Goal: Task Accomplishment & Management: Manage account settings

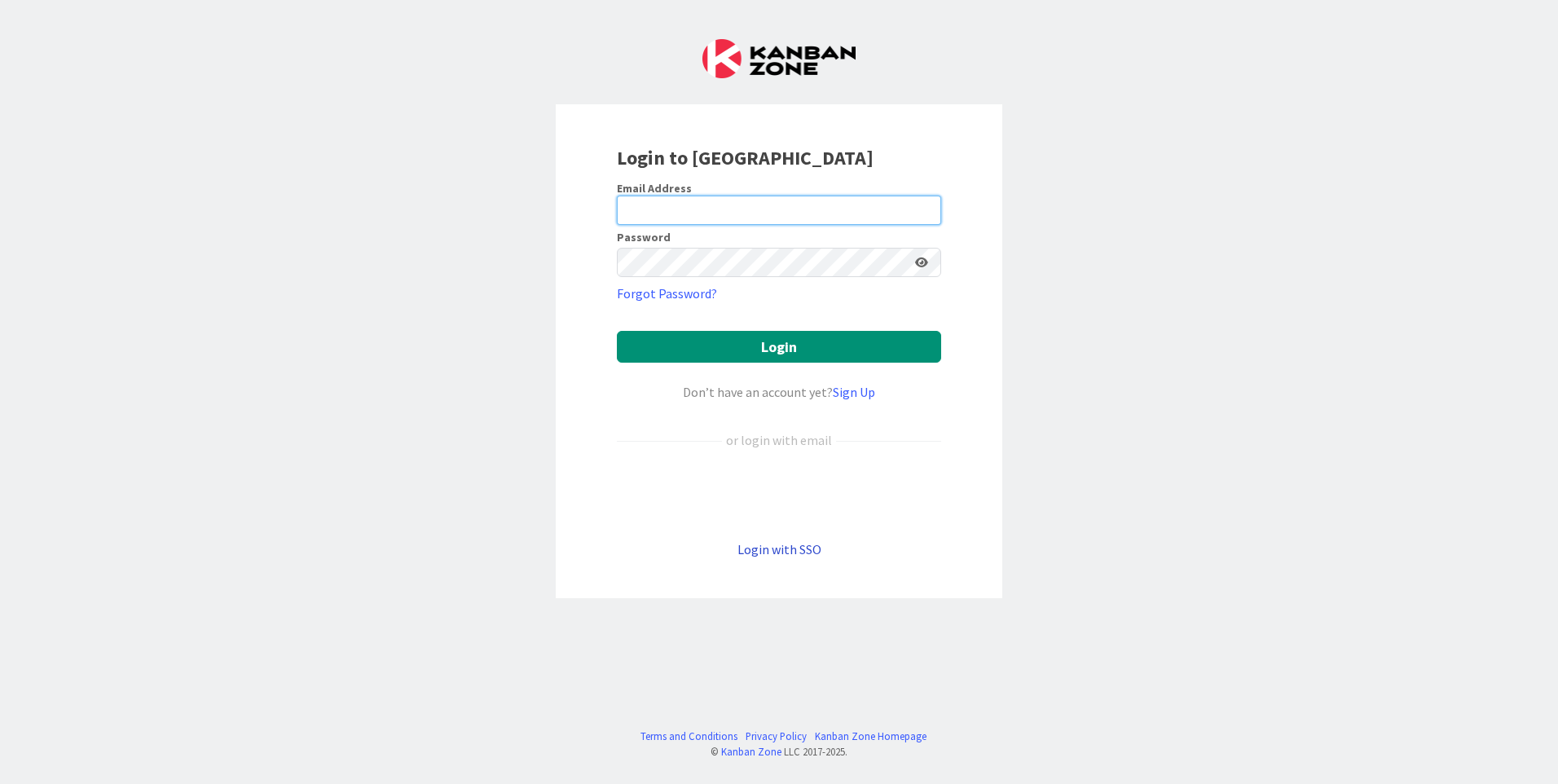
type input "[EMAIL_ADDRESS][PERSON_NAME][DOMAIN_NAME]"
click at [790, 549] on link "Login with SSO" at bounding box center [779, 549] width 84 height 16
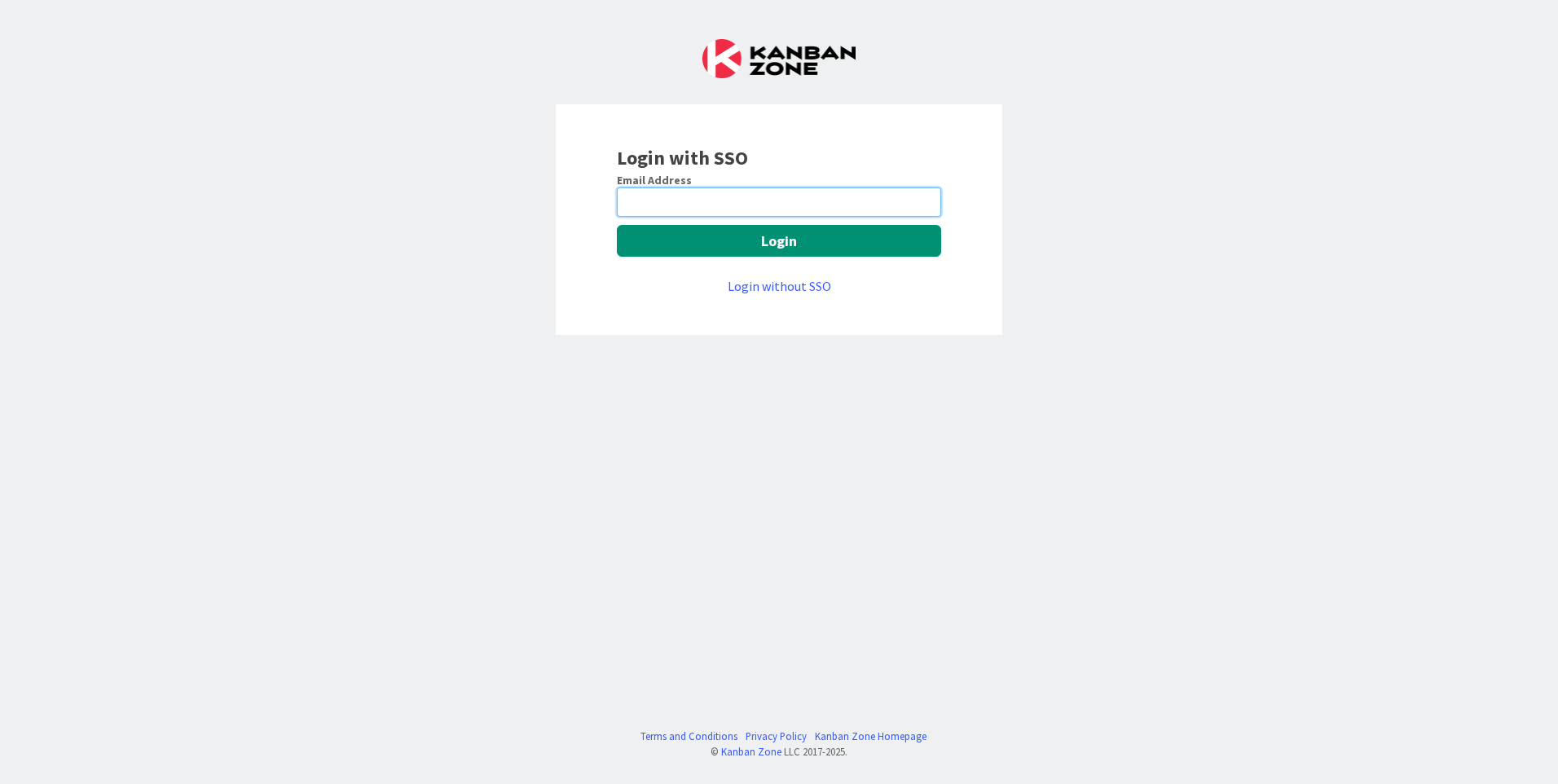
click at [699, 208] on input "email" at bounding box center [779, 202] width 325 height 29
type input "manju.kaphle@mrcglobal.com"
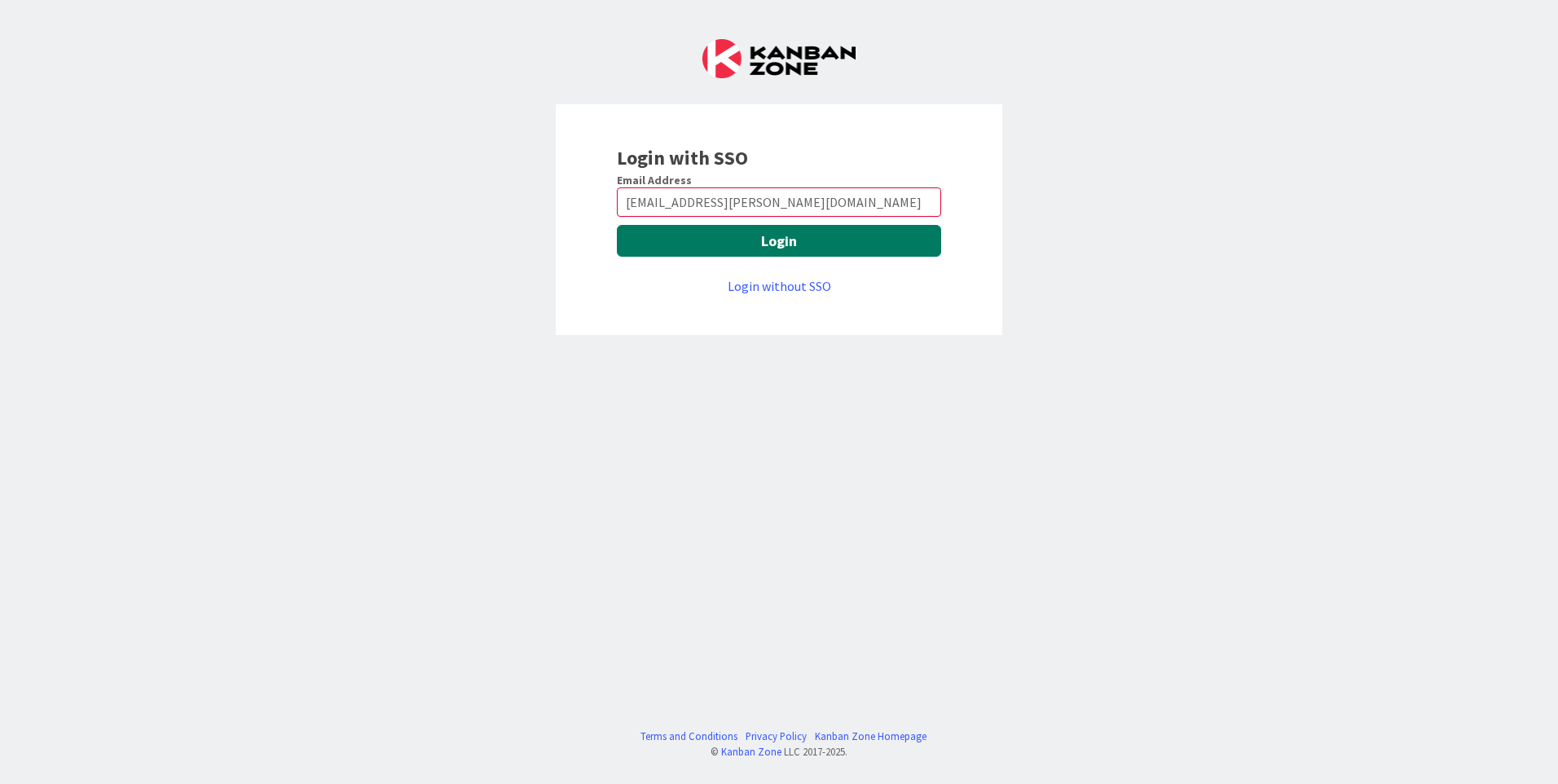
click at [779, 250] on button "Login" at bounding box center [779, 241] width 325 height 32
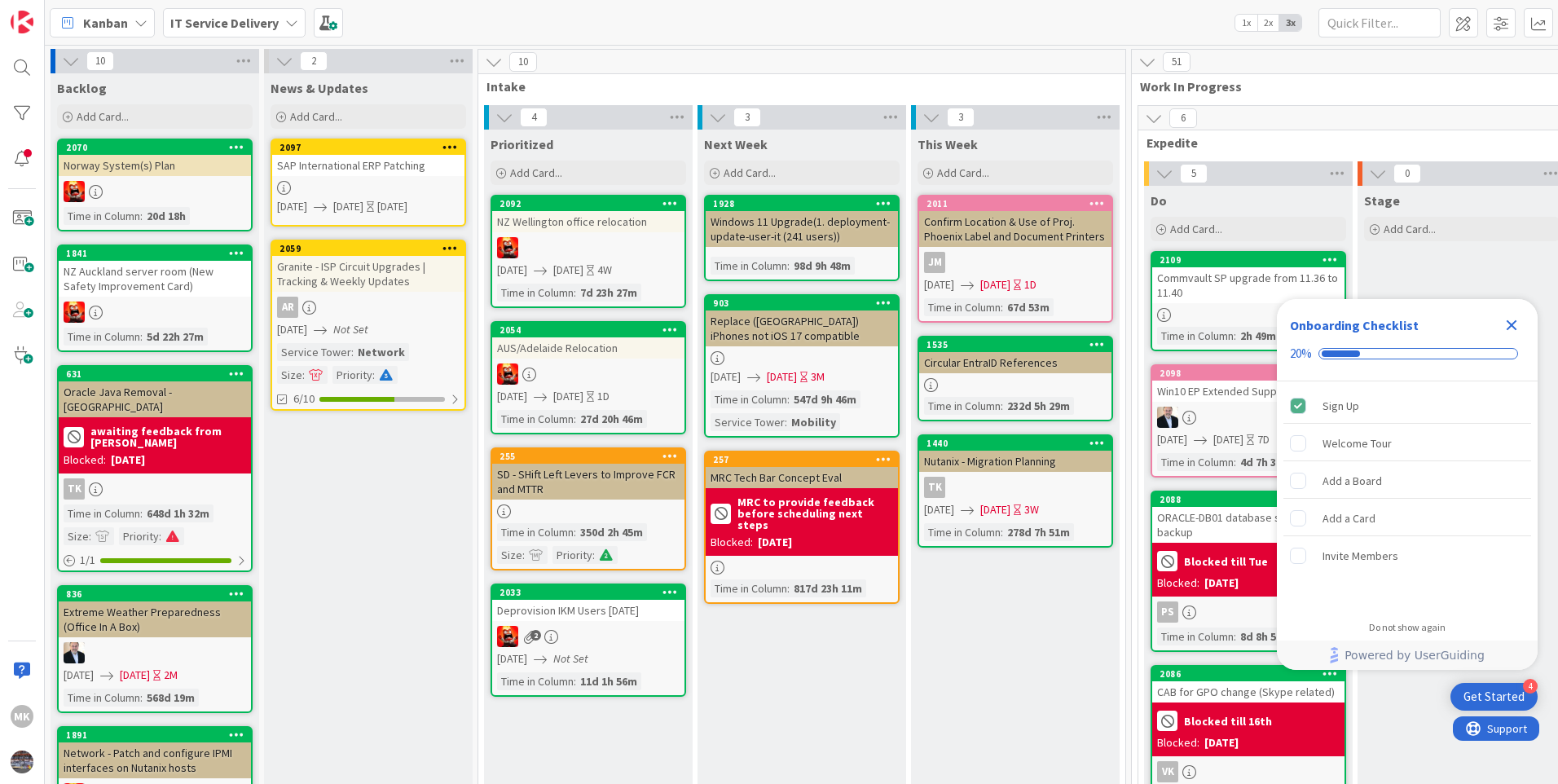
click at [1510, 324] on icon "Close Checklist" at bounding box center [1512, 325] width 11 height 11
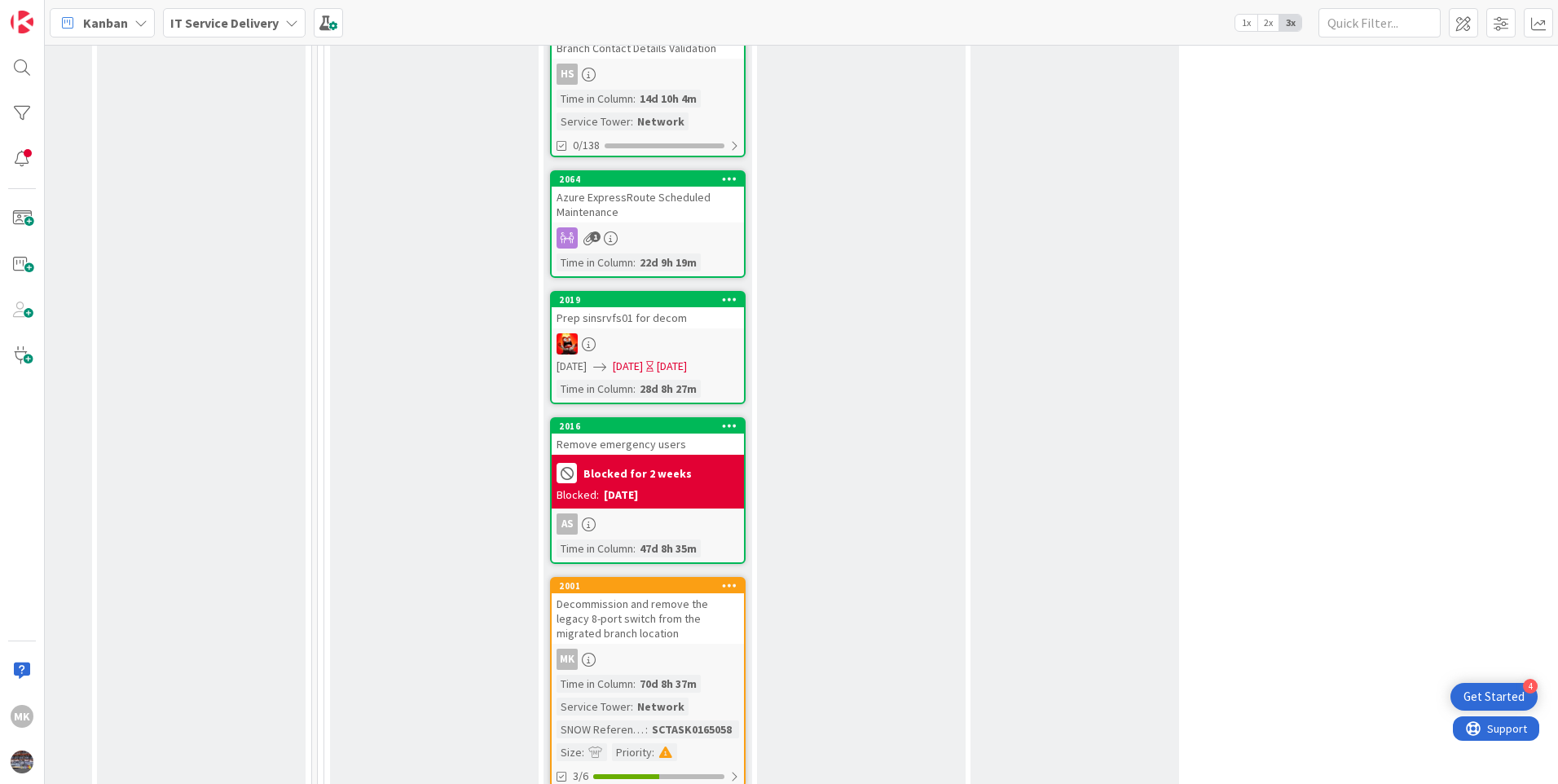
scroll to position [2852, 814]
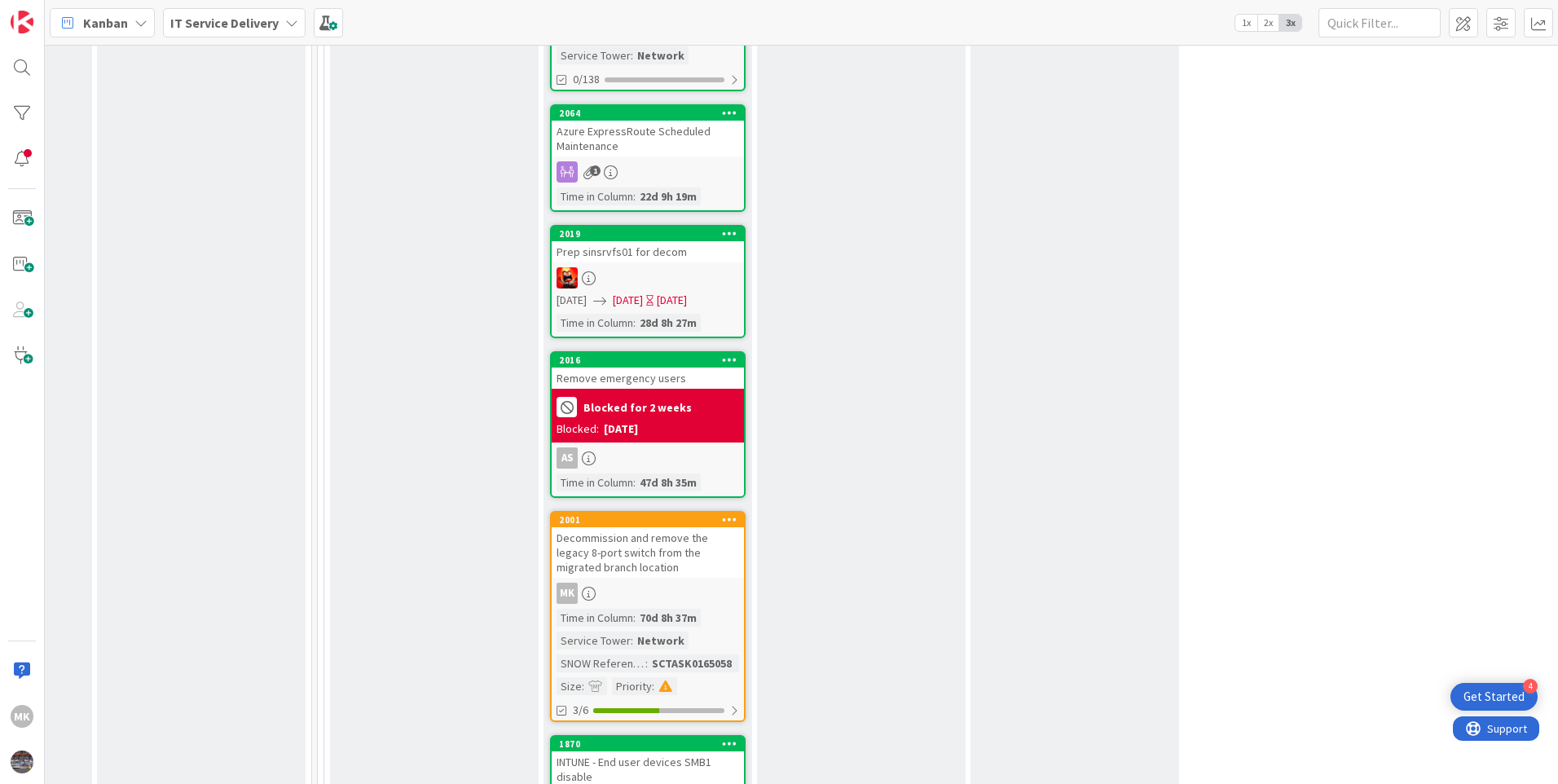
click at [680, 536] on div "2001 Decommission and remove the legacy 8-port switch from the migrated branch …" at bounding box center [648, 617] width 196 height 211
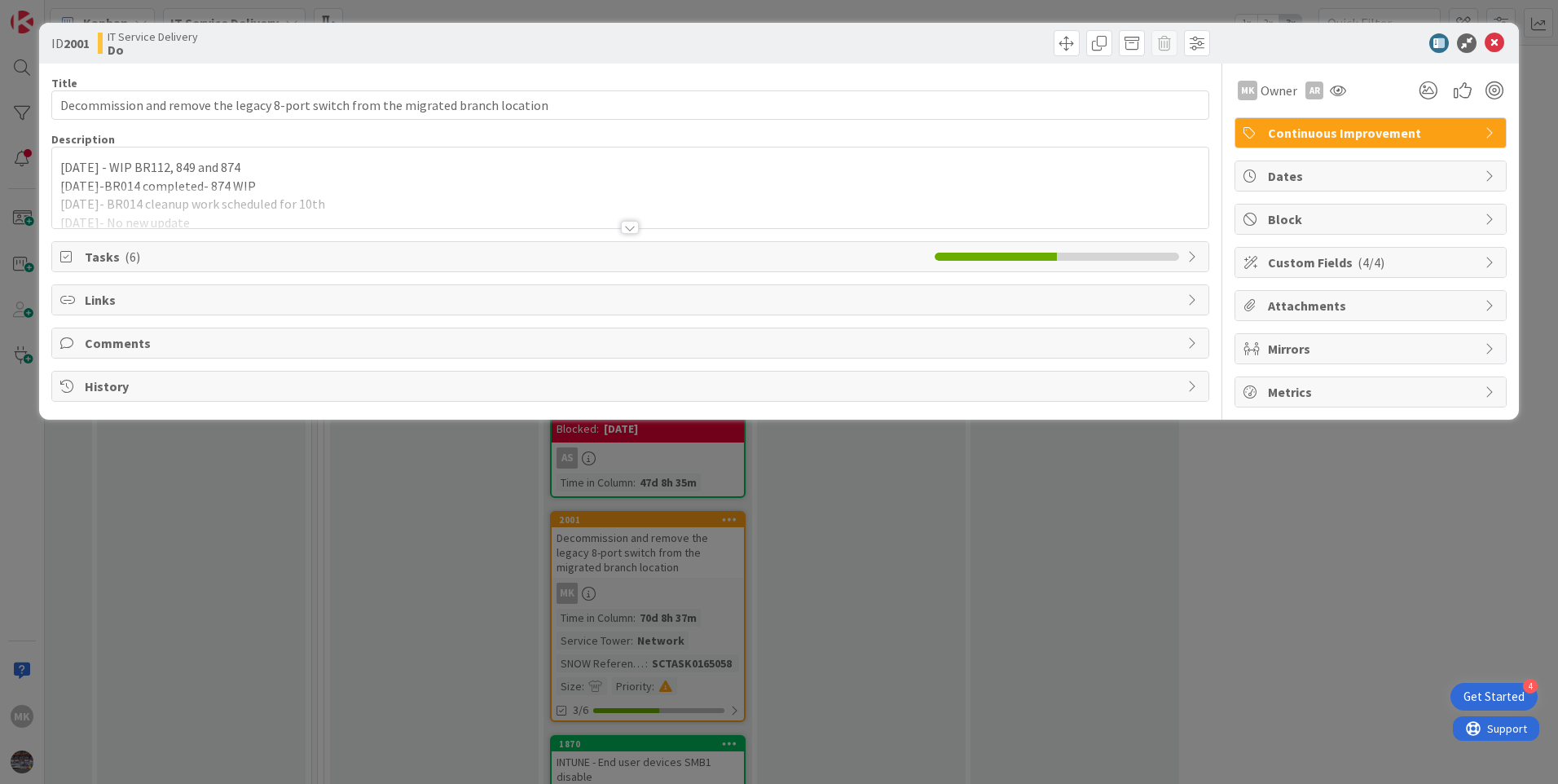
click at [637, 229] on div at bounding box center [629, 228] width 18 height 13
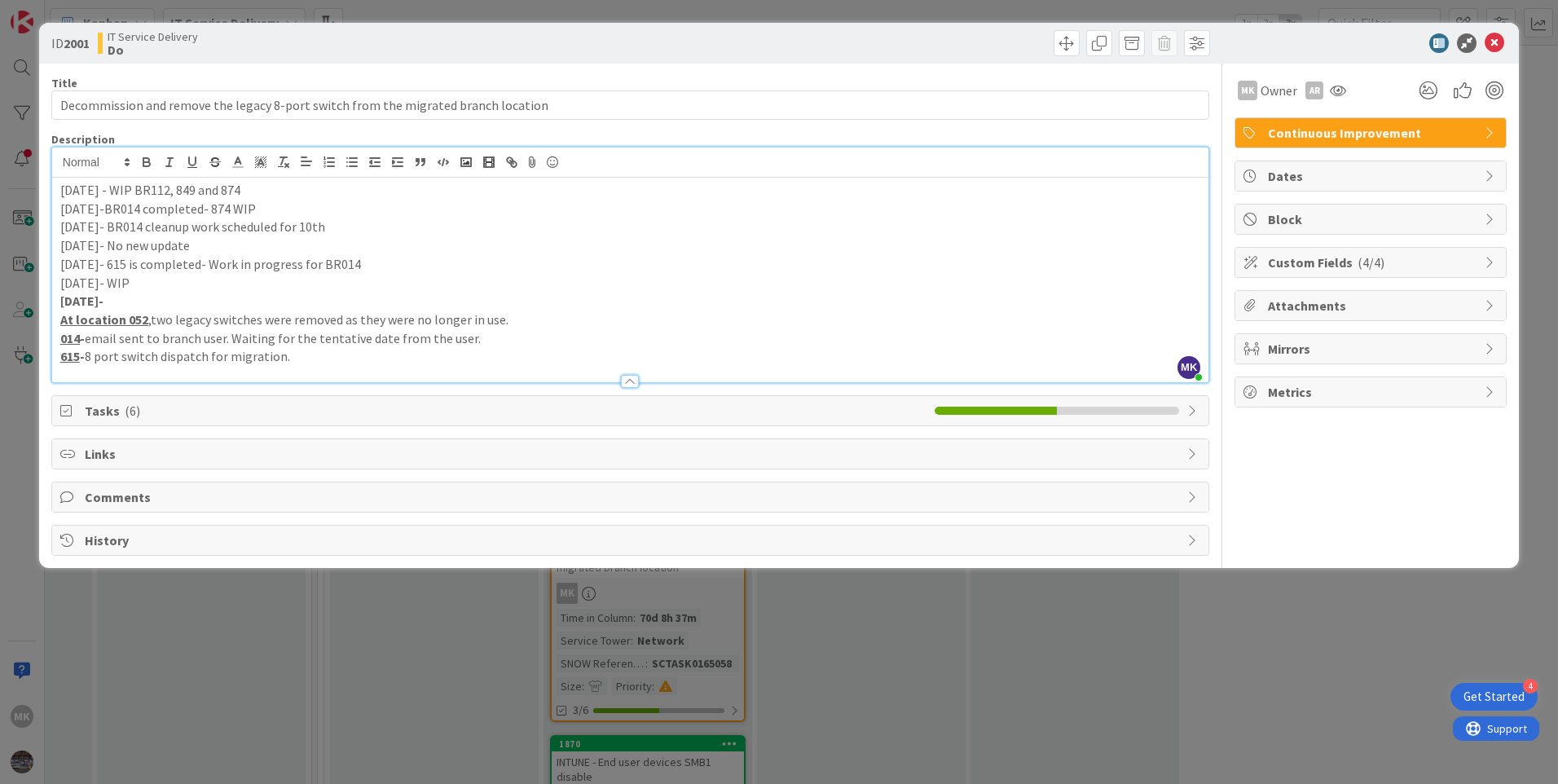
click at [206, 406] on span "Tasks ( 6 )" at bounding box center [505, 410] width 842 height 19
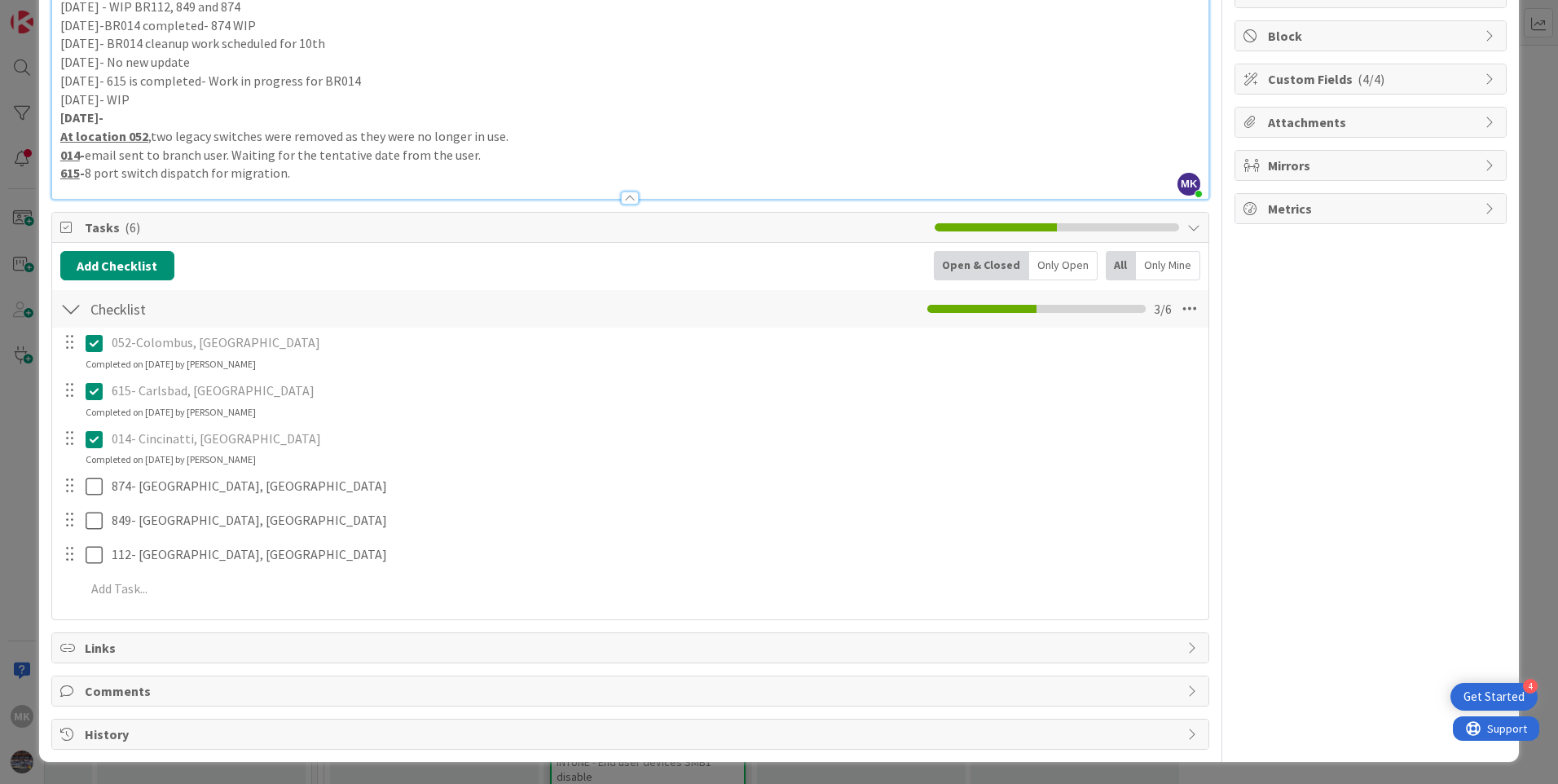
scroll to position [184, 0]
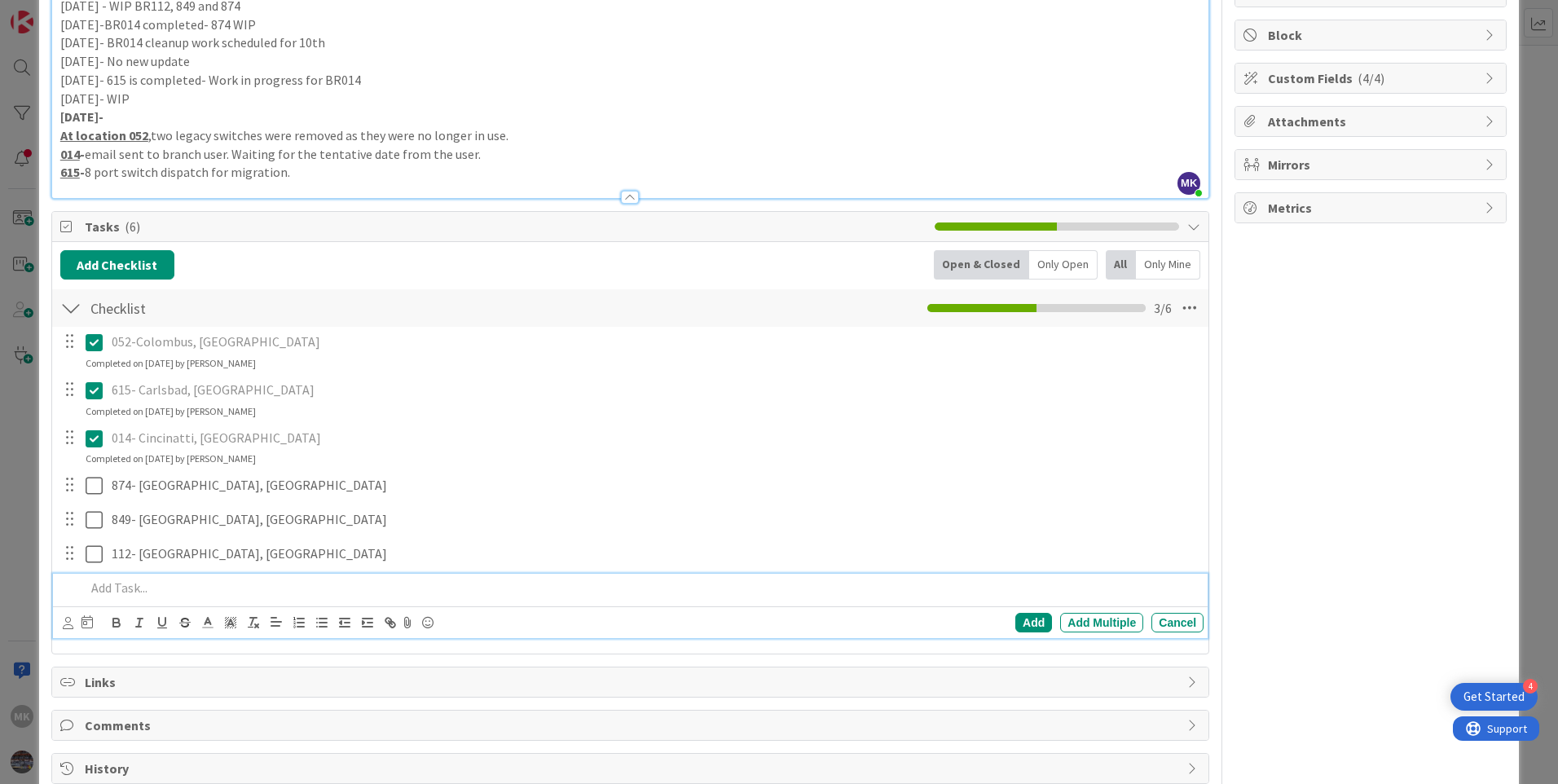
click at [87, 582] on p at bounding box center [641, 588] width 1111 height 18
click at [138, 587] on p at bounding box center [641, 588] width 1111 height 18
click at [1020, 627] on div "Add" at bounding box center [1034, 622] width 37 height 19
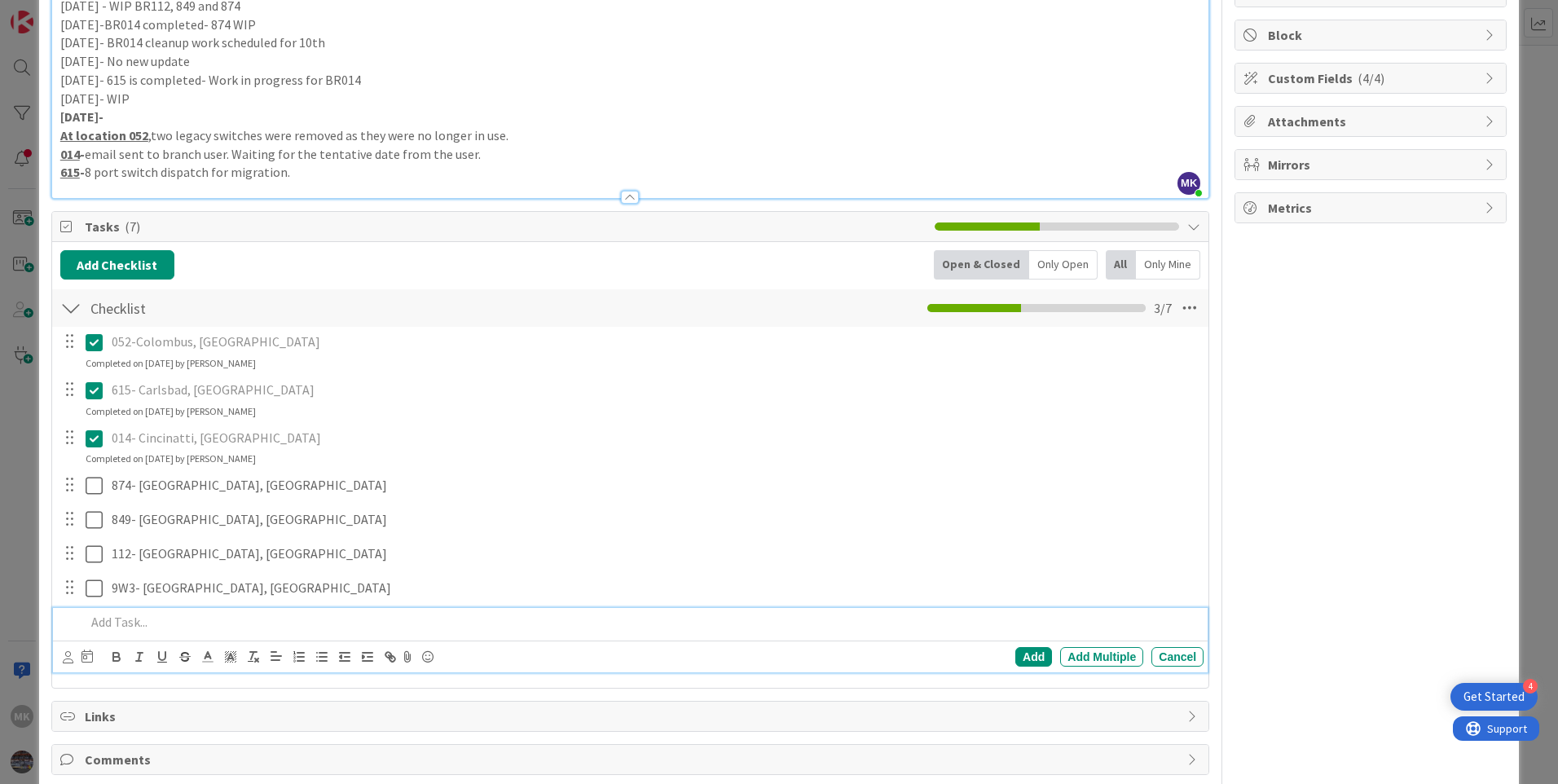
click at [115, 621] on p at bounding box center [641, 622] width 1111 height 18
click at [1016, 655] on div "Add" at bounding box center [1034, 656] width 37 height 19
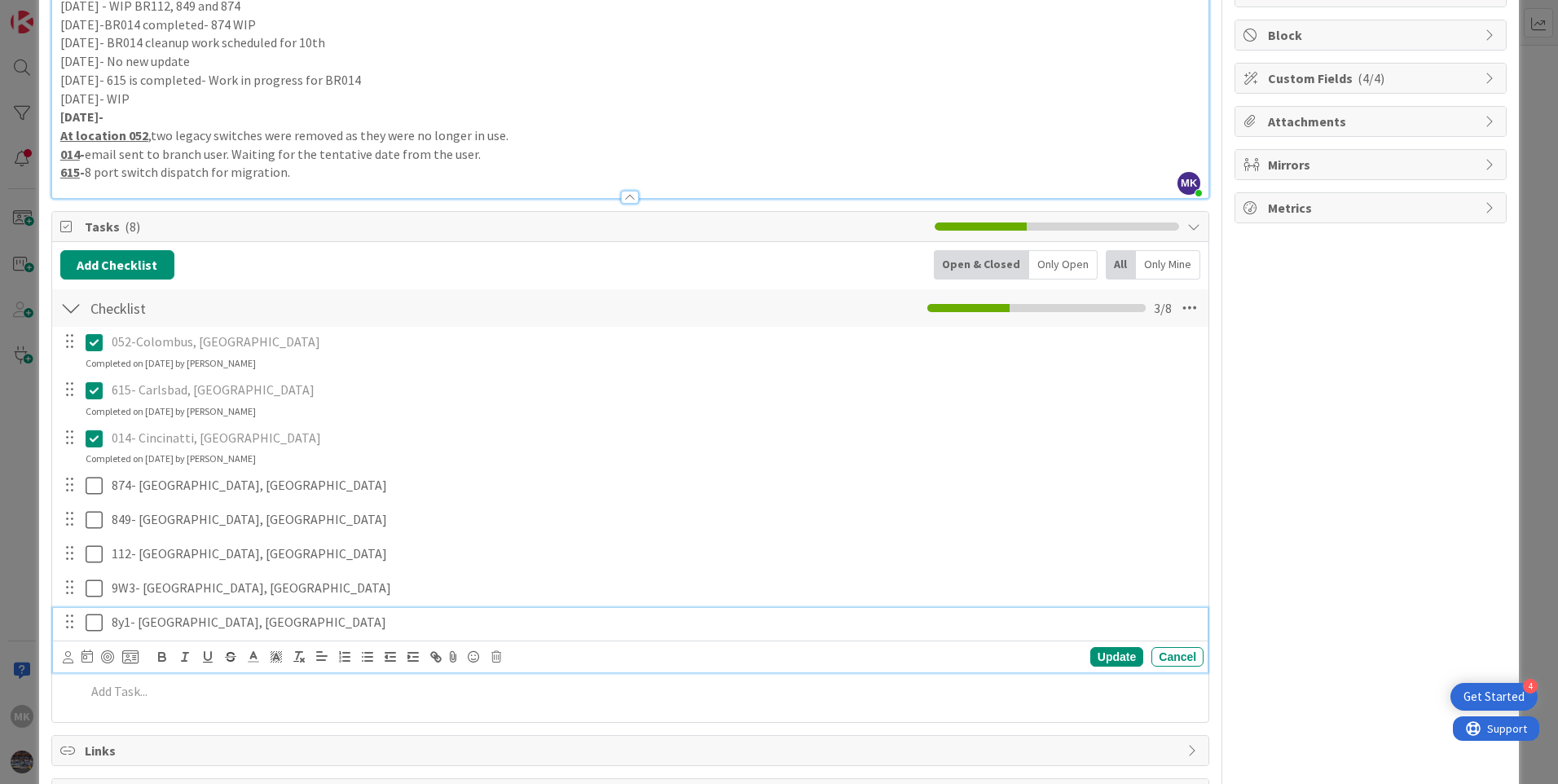
click at [89, 625] on icon at bounding box center [94, 622] width 17 height 19
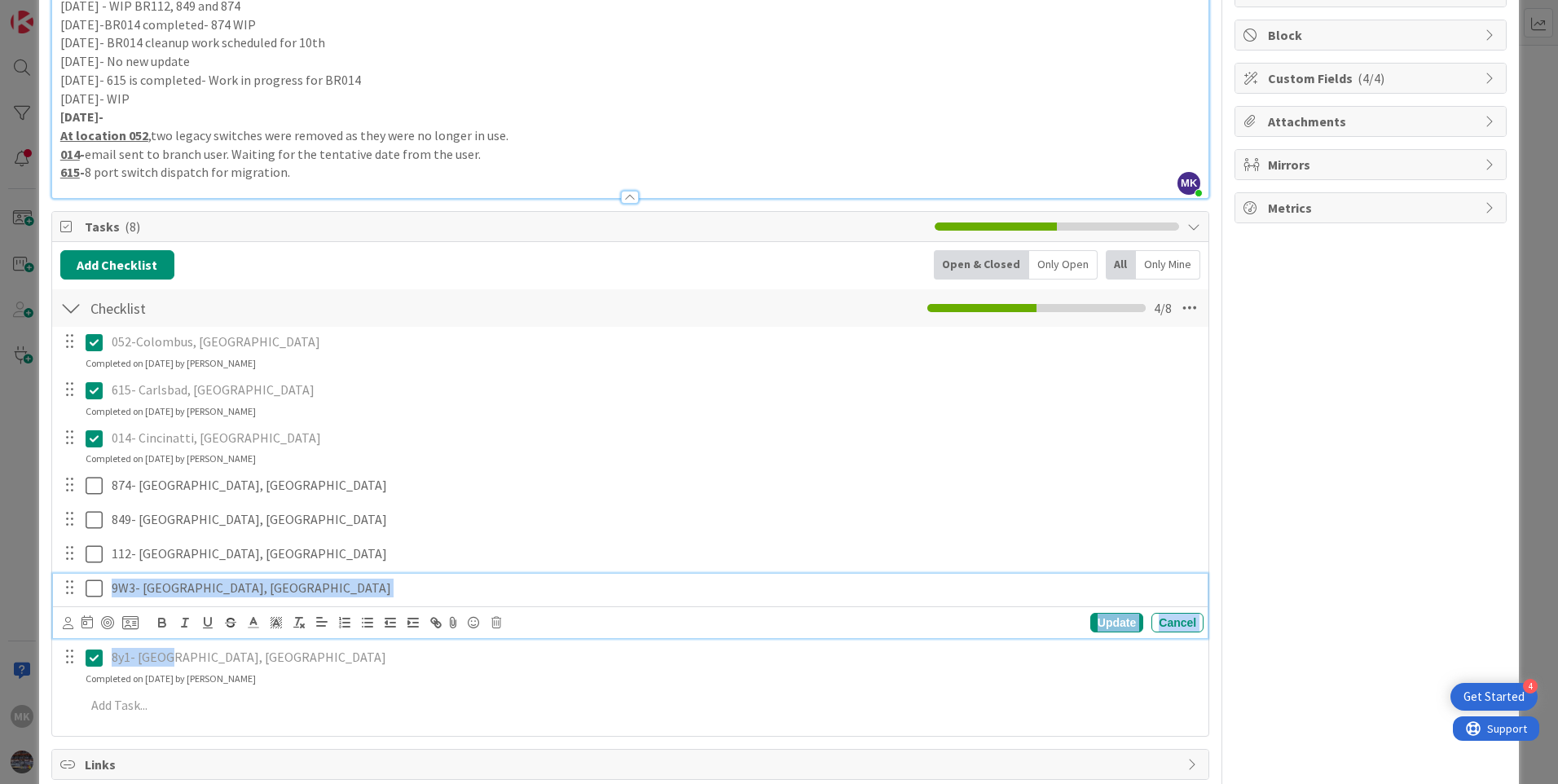
drag, startPoint x: 168, startPoint y: 628, endPoint x: 185, endPoint y: 535, distance: 94.5
click at [185, 535] on div "052-[GEOGRAPHIC_DATA], [GEOGRAPHIC_DATA] Update Cancel Completed on [DATE] by […" at bounding box center [630, 526] width 1140 height 399
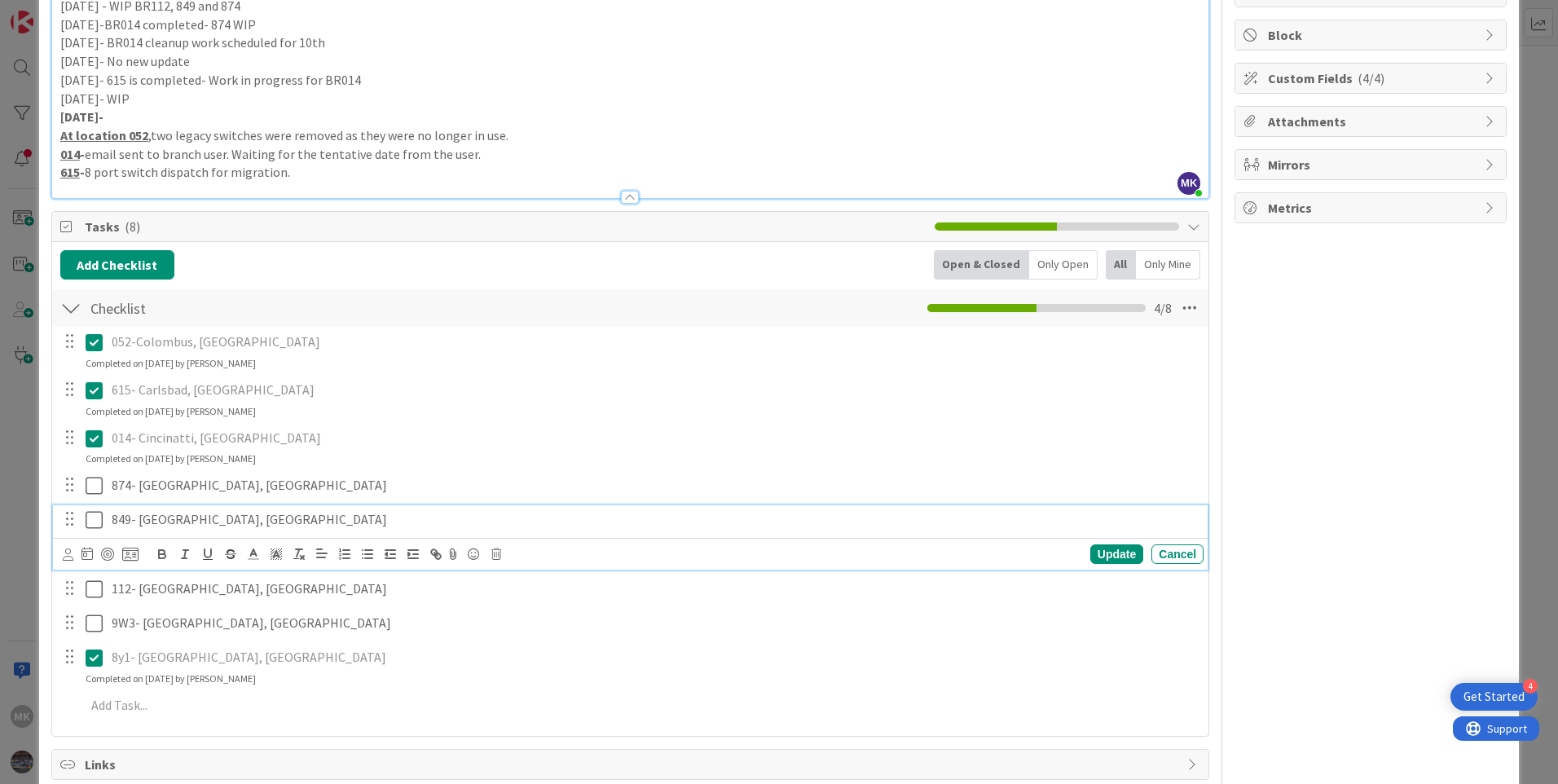
click at [741, 520] on p "849- [GEOGRAPHIC_DATA], [GEOGRAPHIC_DATA]" at bounding box center [653, 520] width 1085 height 18
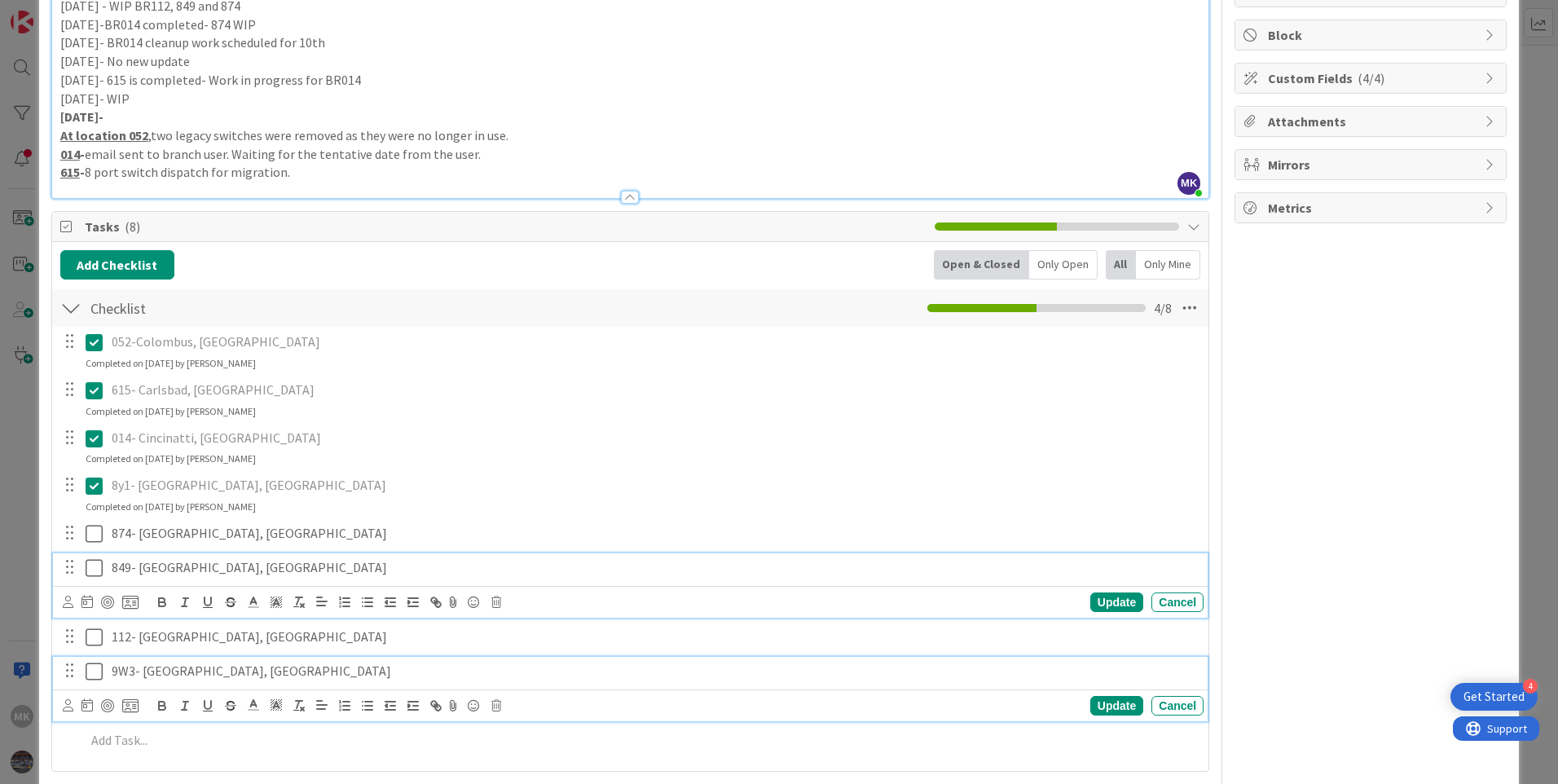
click at [389, 657] on div "9W3- [GEOGRAPHIC_DATA], [GEOGRAPHIC_DATA]" at bounding box center [654, 671] width 1099 height 28
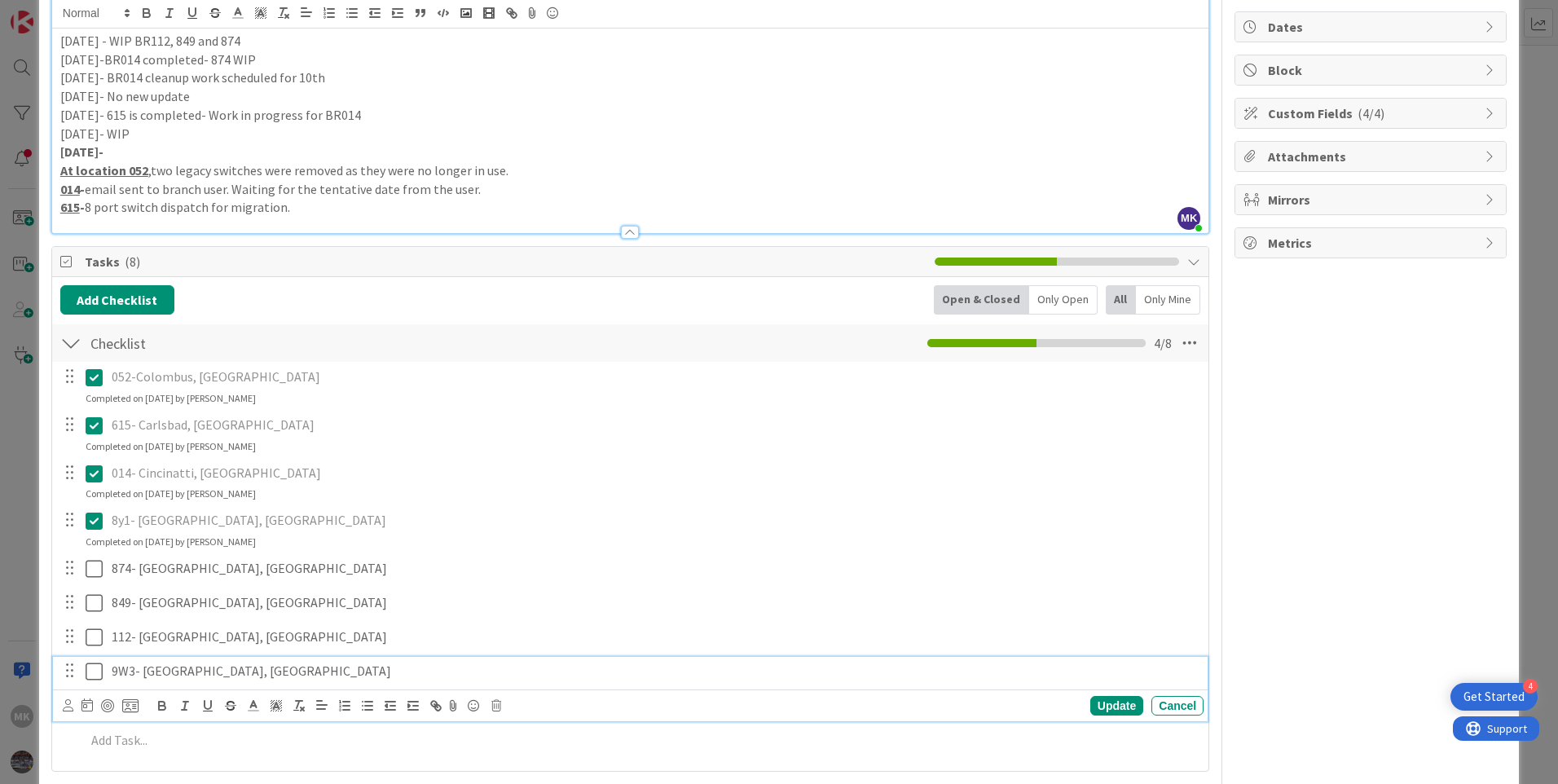
click at [394, 205] on p "615 - 8 port switch dispatch for migration." at bounding box center [630, 208] width 1140 height 18
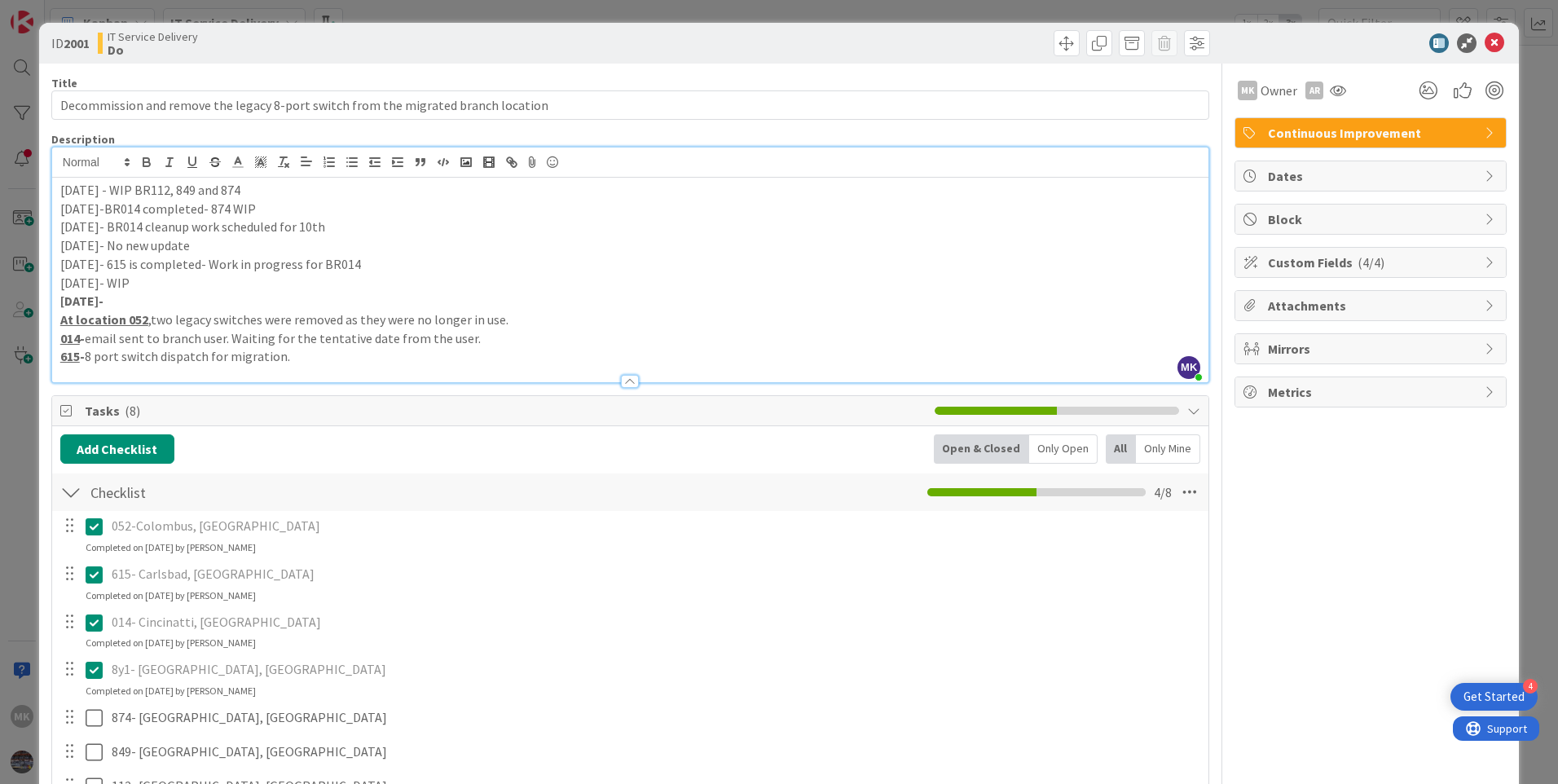
click at [61, 192] on p "[DATE] - WIP BR112, 849 and 874" at bounding box center [630, 190] width 1140 height 18
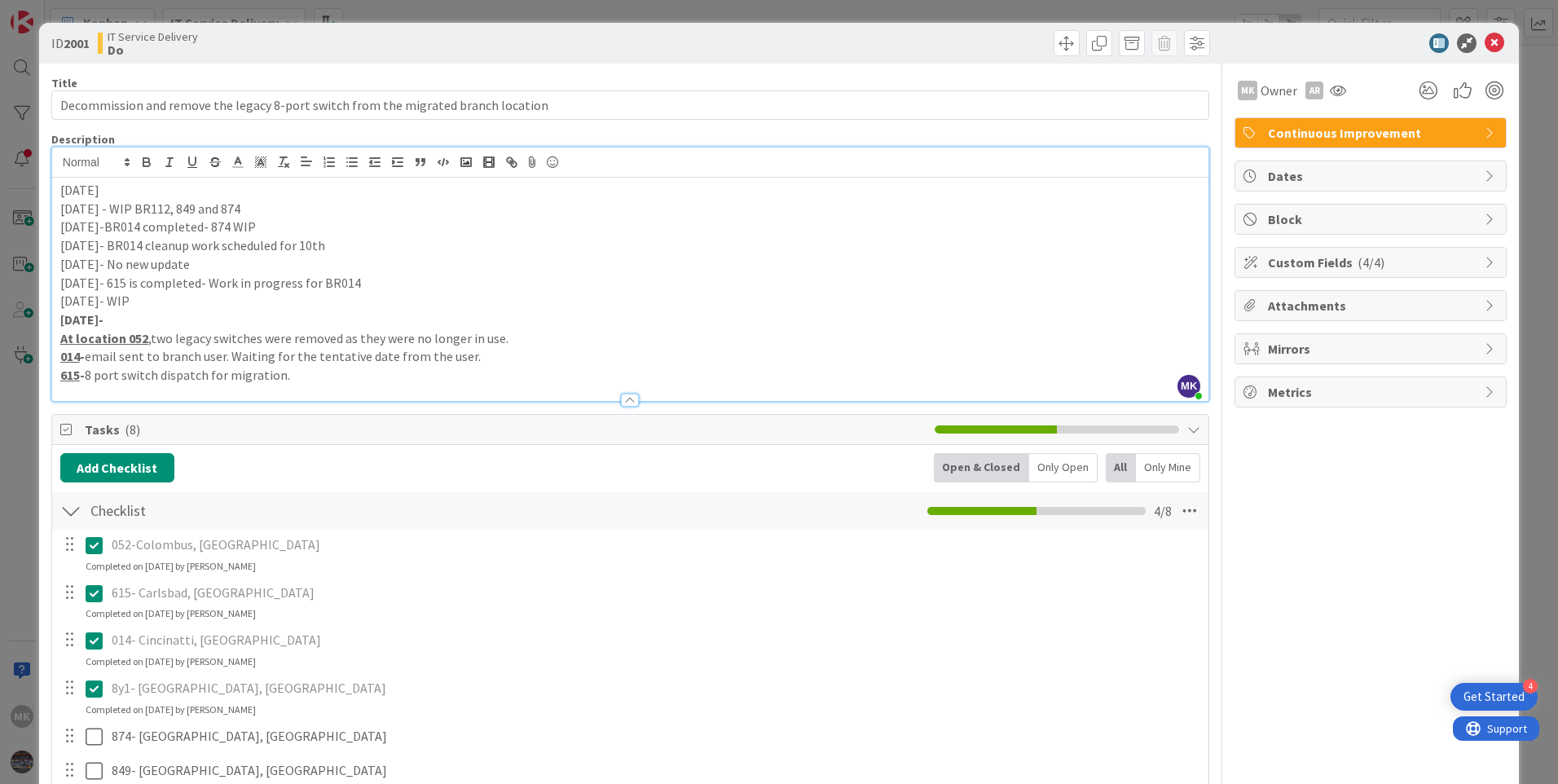
click at [157, 188] on p "[DATE]" at bounding box center [630, 190] width 1140 height 18
drag, startPoint x: 342, startPoint y: 191, endPoint x: 294, endPoint y: 193, distance: 48.0
click at [294, 193] on p "[DATE]- WIP- Devices were sent to the respective brances-" at bounding box center [630, 190] width 1140 height 18
click at [371, 195] on p "[DATE]- WIP- Devices were sent to the branches-" at bounding box center [630, 190] width 1140 height 18
click at [763, 266] on p "[DATE]- No new update" at bounding box center [630, 264] width 1140 height 18
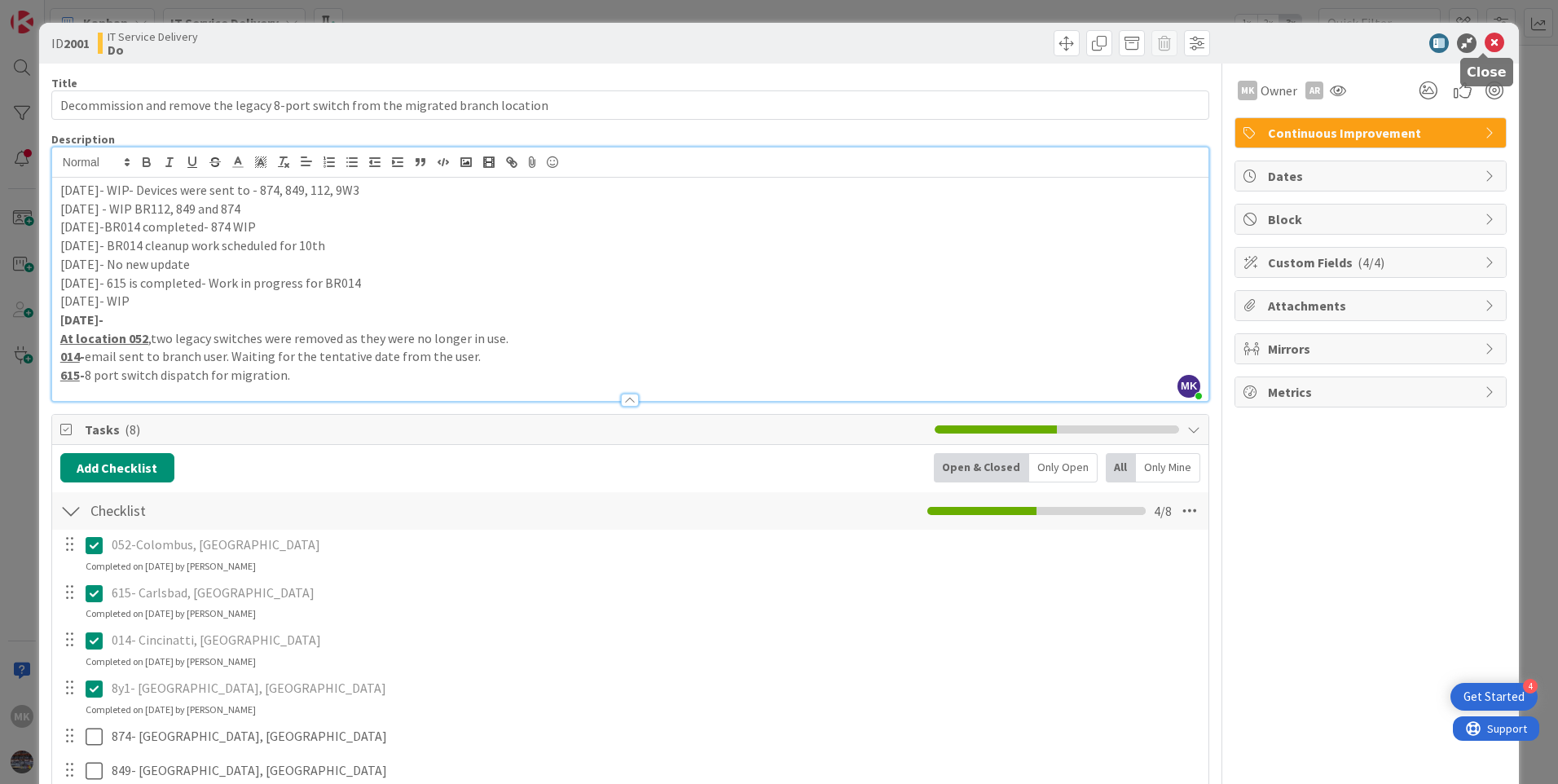
click at [1485, 46] on icon at bounding box center [1494, 43] width 19 height 19
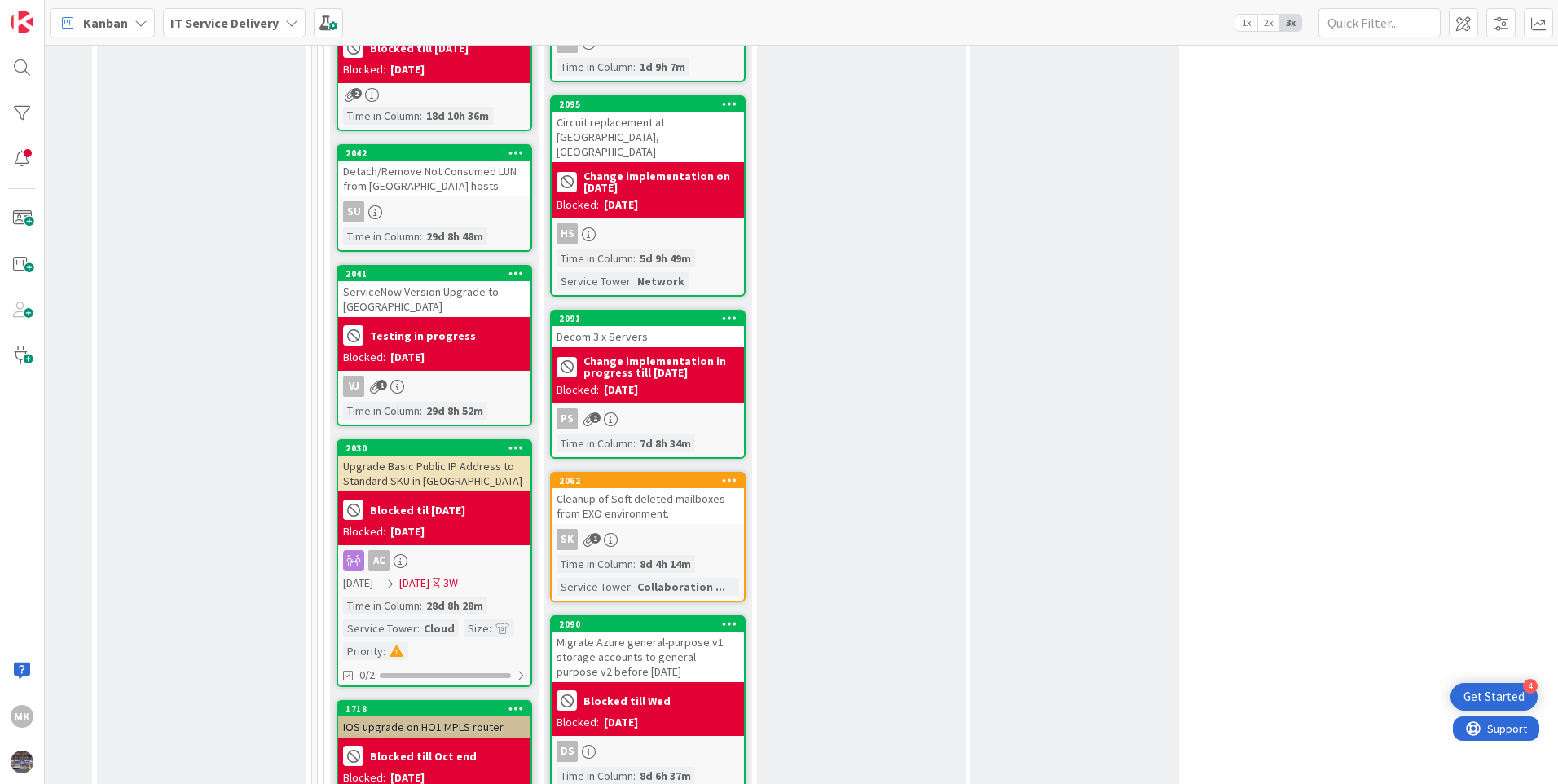
scroll to position [1386, 814]
